Goal: Task Accomplishment & Management: Use online tool/utility

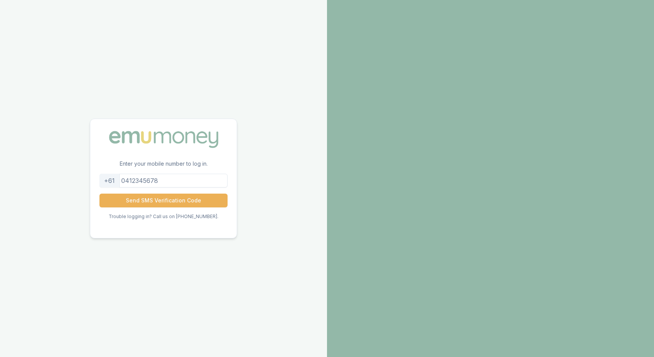
click at [166, 181] on input "tel" at bounding box center [163, 181] width 128 height 14
type input "0430388377"
click at [163, 196] on button "Send SMS Verification Code" at bounding box center [163, 200] width 128 height 14
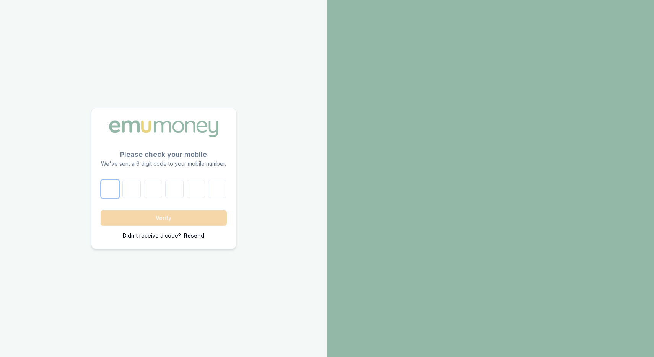
click at [110, 193] on input "number" at bounding box center [110, 189] width 18 height 18
type input "2"
type input "7"
type input "4"
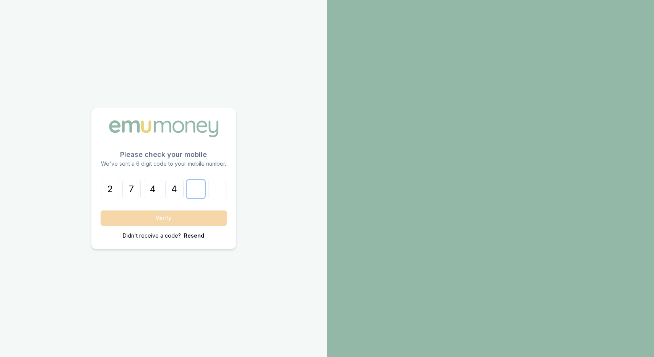
type input "9"
type input "3"
click at [109, 220] on button "Verify" at bounding box center [164, 217] width 126 height 15
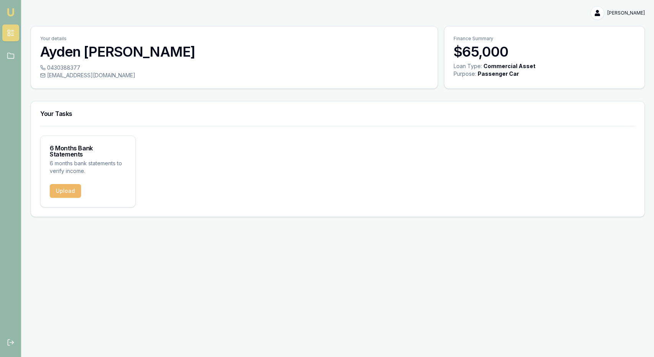
click at [68, 184] on button "Upload" at bounding box center [65, 191] width 31 height 14
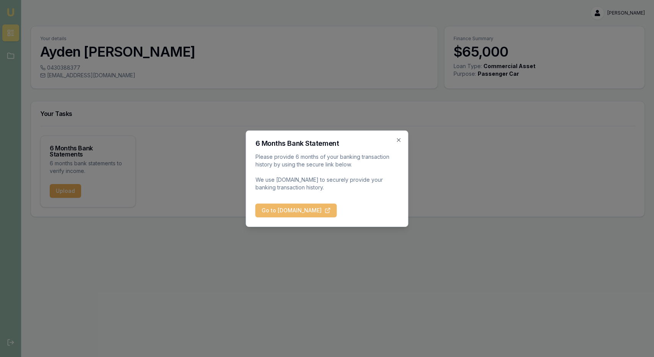
click at [293, 208] on button "Go to [DOMAIN_NAME]" at bounding box center [295, 210] width 81 height 14
